Goal: Task Accomplishment & Management: Use online tool/utility

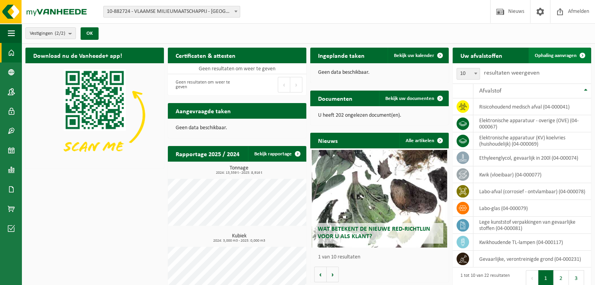
click at [557, 55] on span "Ophaling aanvragen" at bounding box center [556, 55] width 42 height 5
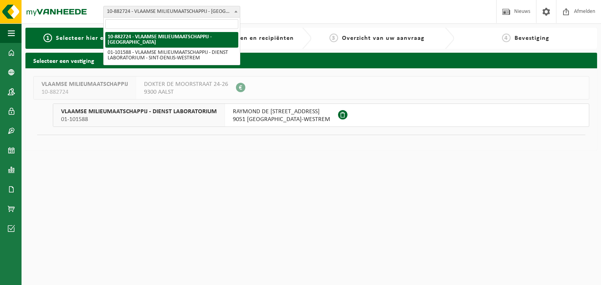
click at [213, 10] on span "10-882724 - VLAAMSE MILIEUMAATSCHAPPIJ - [GEOGRAPHIC_DATA]" at bounding box center [172, 11] width 136 height 11
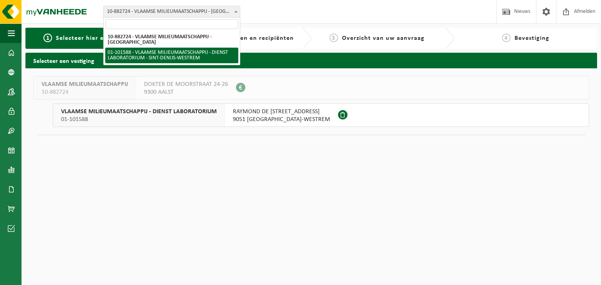
select select "111040"
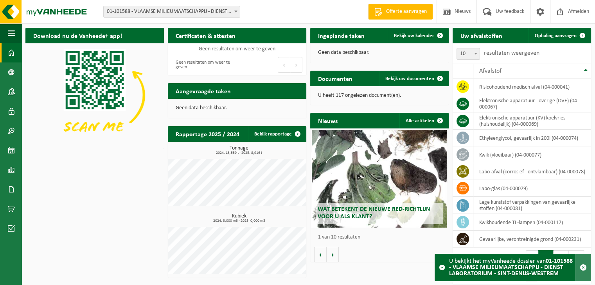
click at [582, 269] on span "button" at bounding box center [583, 267] width 7 height 7
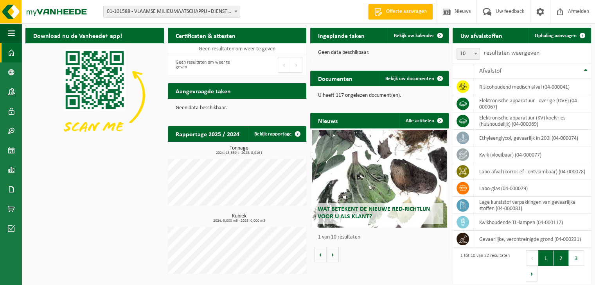
click at [560, 257] on button "2" at bounding box center [560, 259] width 15 height 16
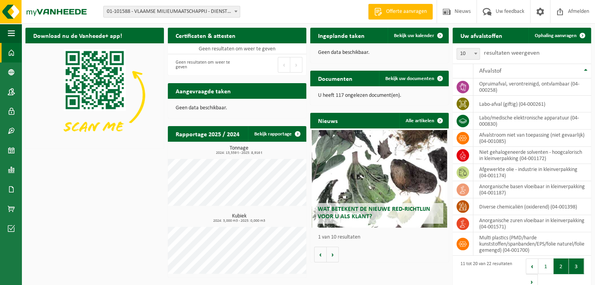
click at [574, 266] on button "3" at bounding box center [576, 267] width 15 height 16
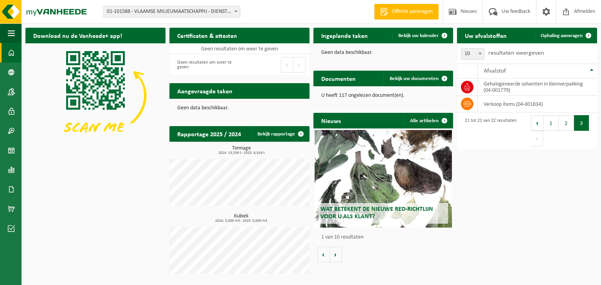
click at [552, 127] on button "1" at bounding box center [550, 123] width 15 height 16
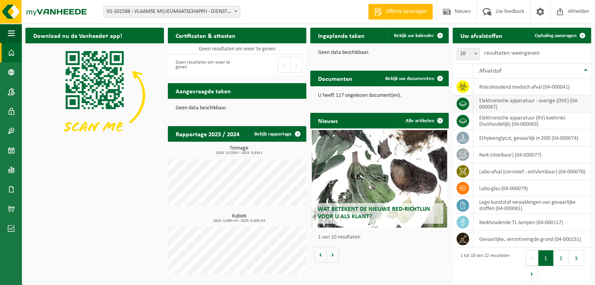
click at [497, 101] on td "elektronische apparatuur - overige (OVE) (04-000067)" at bounding box center [532, 103] width 118 height 17
click at [549, 35] on span "Ophaling aanvragen" at bounding box center [556, 35] width 42 height 5
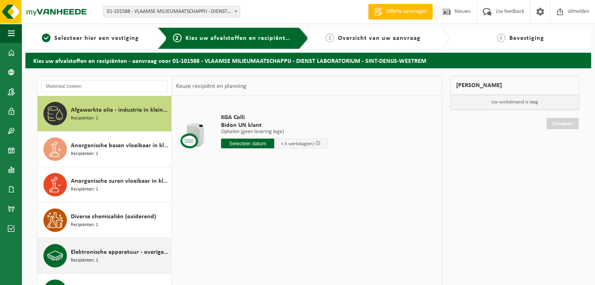
click at [116, 254] on span "Elektronische apparatuur - overige (OVE)" at bounding box center [120, 252] width 99 height 9
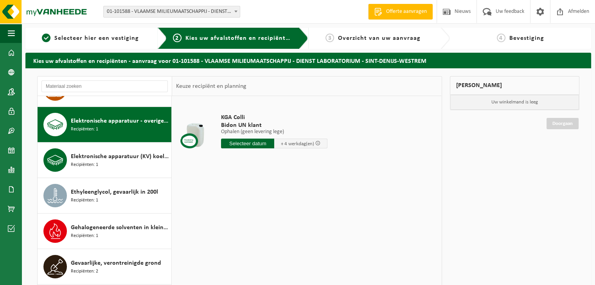
scroll to position [142, 0]
